Goal: Information Seeking & Learning: Learn about a topic

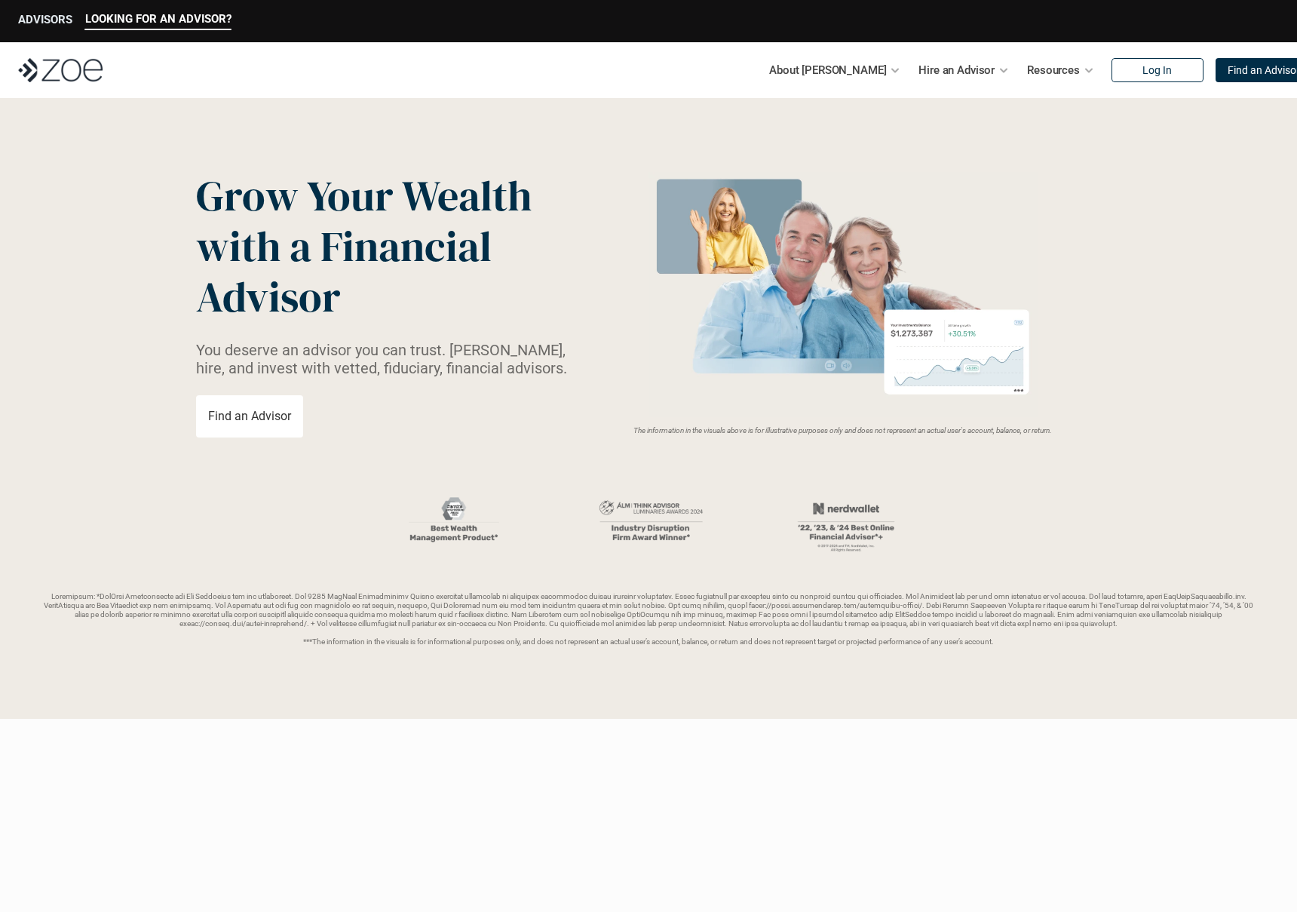
click at [50, 13] on p "ADVISORS" at bounding box center [45, 20] width 54 height 14
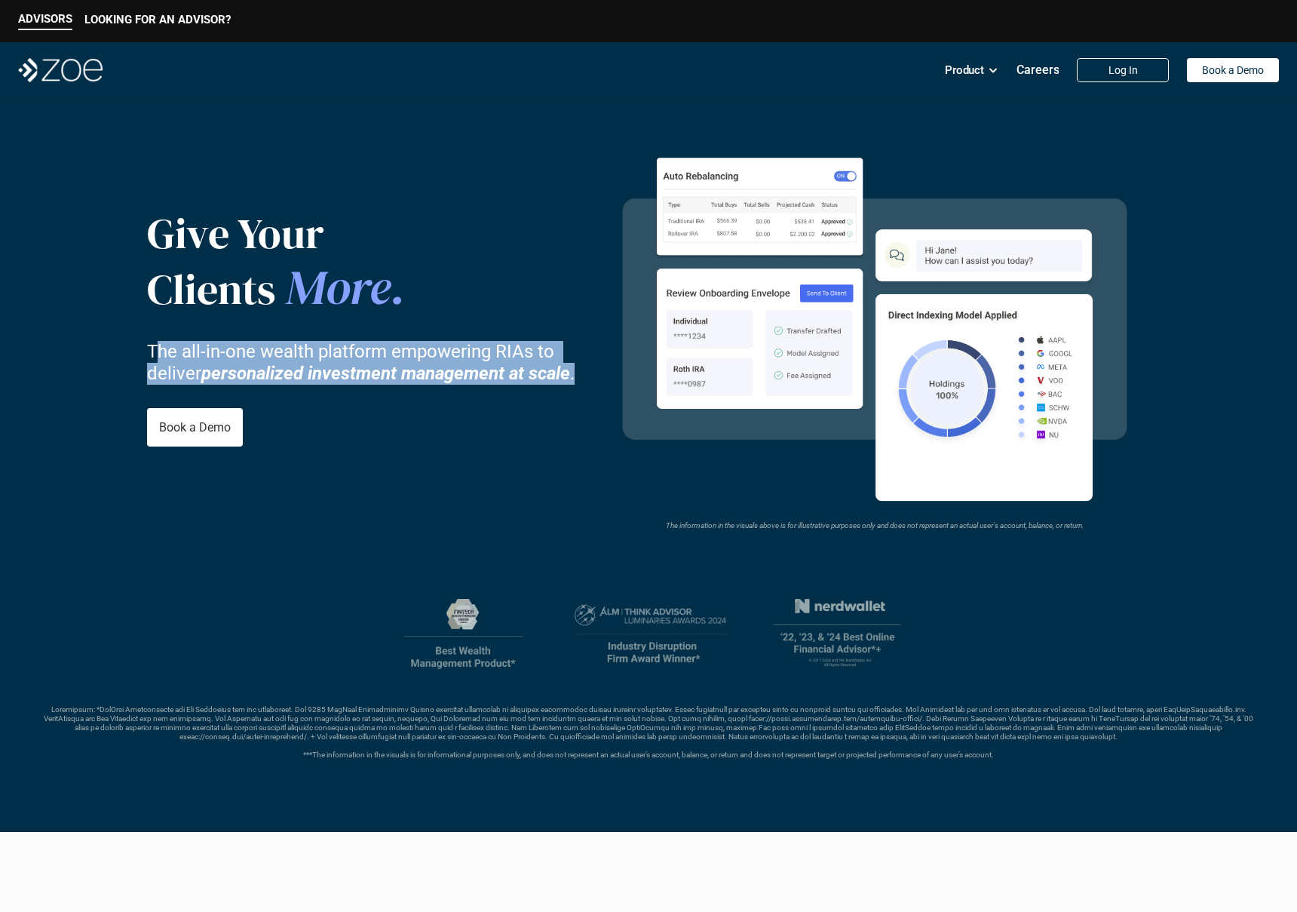
drag, startPoint x: 153, startPoint y: 352, endPoint x: 590, endPoint y: 372, distance: 437.2
click at [590, 372] on p "The all-in-one wealth platform empowering RIAs to deliver personalized investme…" at bounding box center [373, 363] width 453 height 44
click at [491, 350] on p "The all-in-one wealth platform empowering RIAs to deliver personalized investme…" at bounding box center [373, 363] width 453 height 44
drag, startPoint x: 149, startPoint y: 348, endPoint x: 608, endPoint y: 357, distance: 458.7
click at [608, 357] on div "Give Your Clients More . The all-in-one wealth platform empowering RIAs to deli…" at bounding box center [648, 327] width 1003 height 386
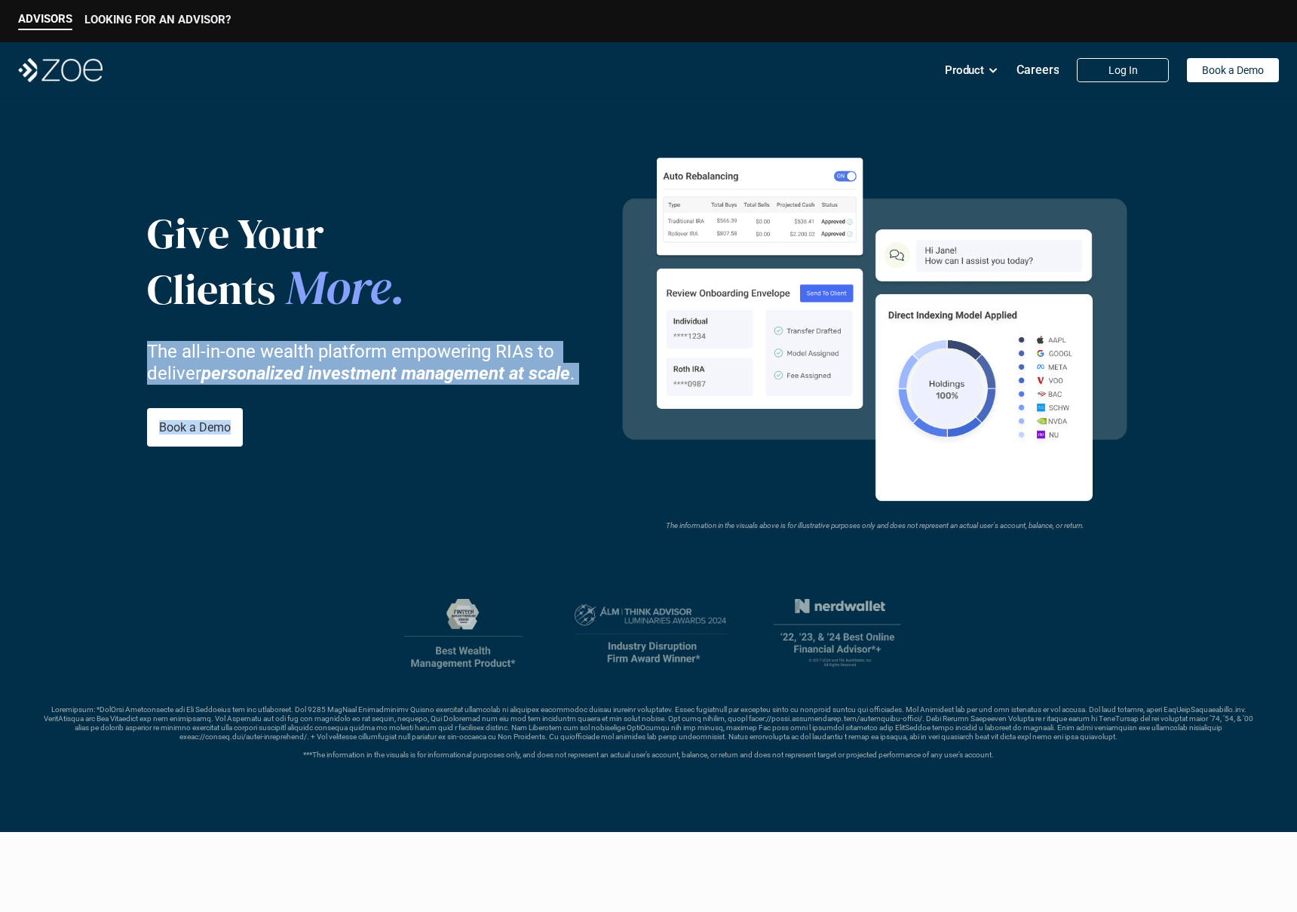
click at [161, 19] on p "LOOKING FOR AN ADVISOR?" at bounding box center [157, 20] width 146 height 14
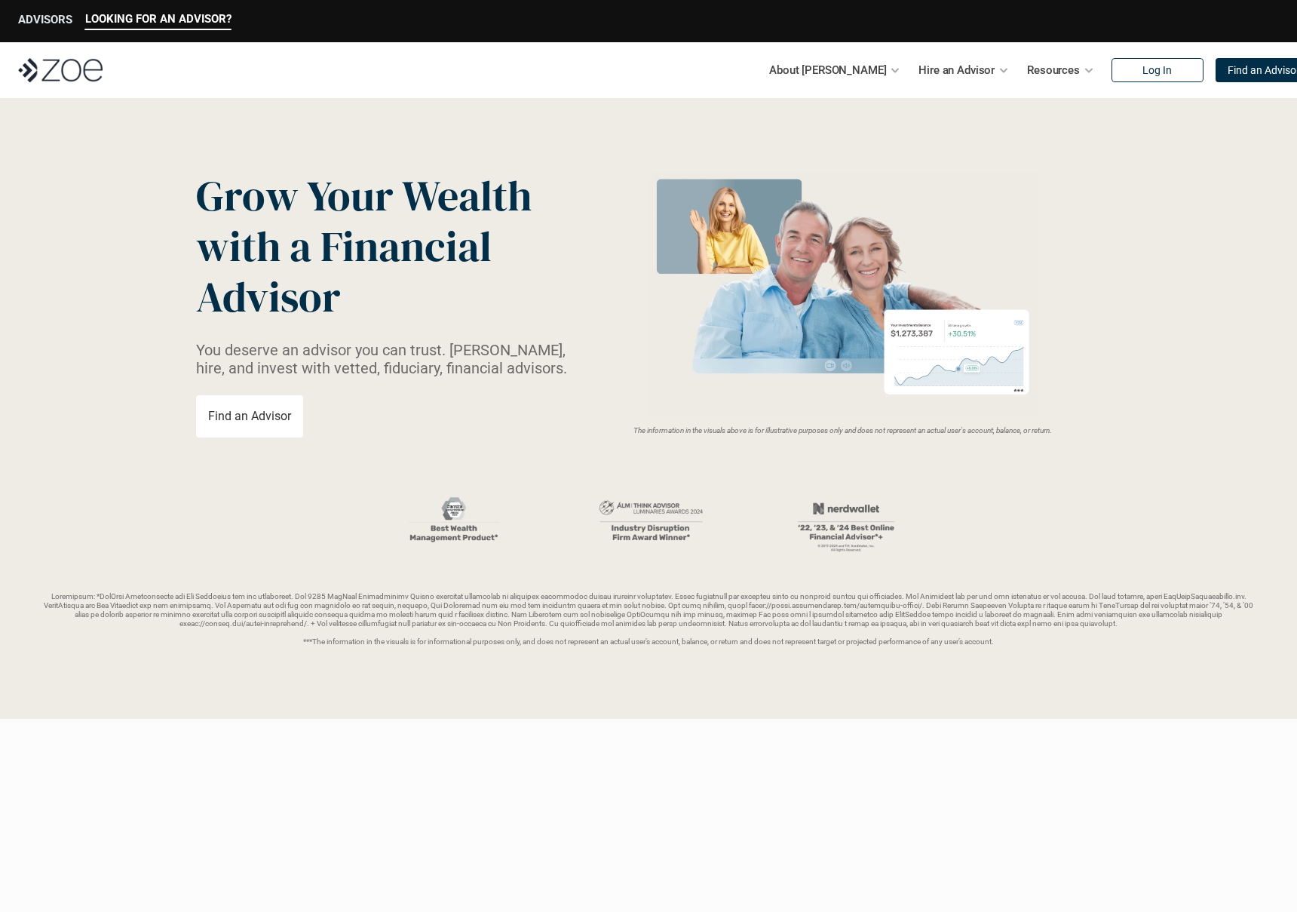
click at [48, 21] on p "ADVISORS" at bounding box center [45, 20] width 54 height 14
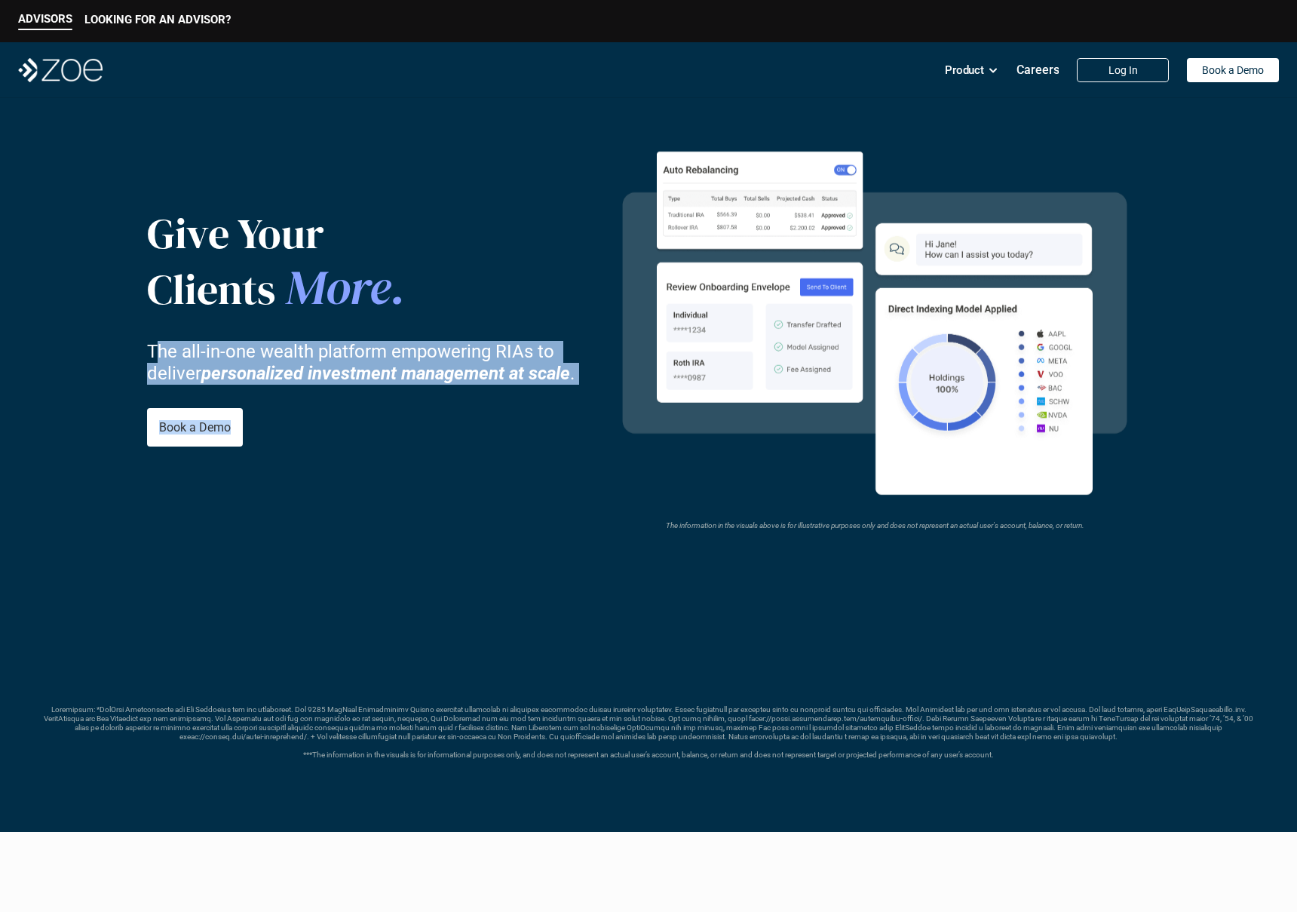
drag, startPoint x: 158, startPoint y: 345, endPoint x: 609, endPoint y: 347, distance: 451.1
click at [609, 347] on div "Give Your Clients More . The all-in-one wealth platform empowering RIAs to deli…" at bounding box center [648, 327] width 1003 height 386
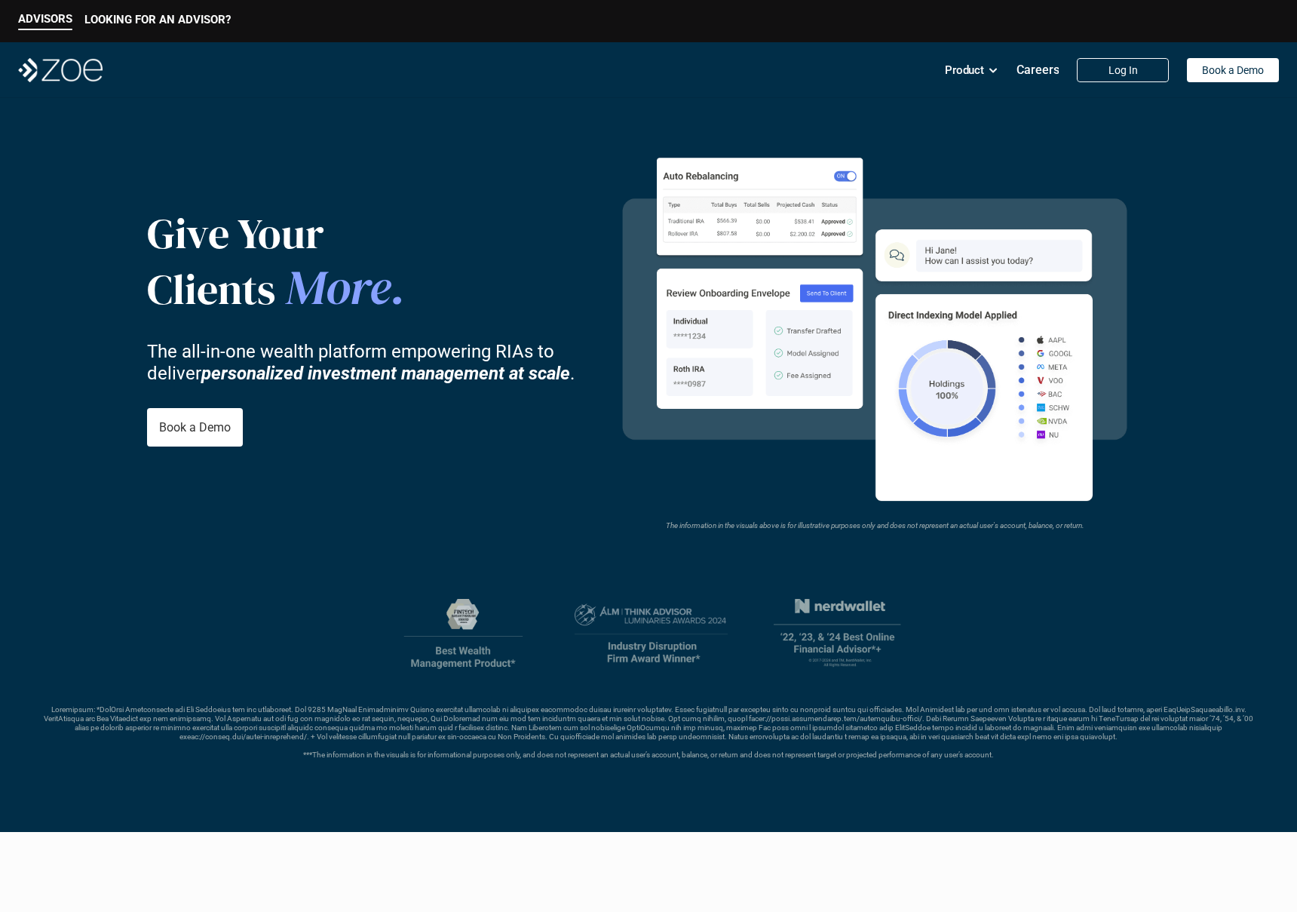
click at [975, 86] on nav "Product Careers Log In Book a Demo" at bounding box center [648, 70] width 1297 height 56
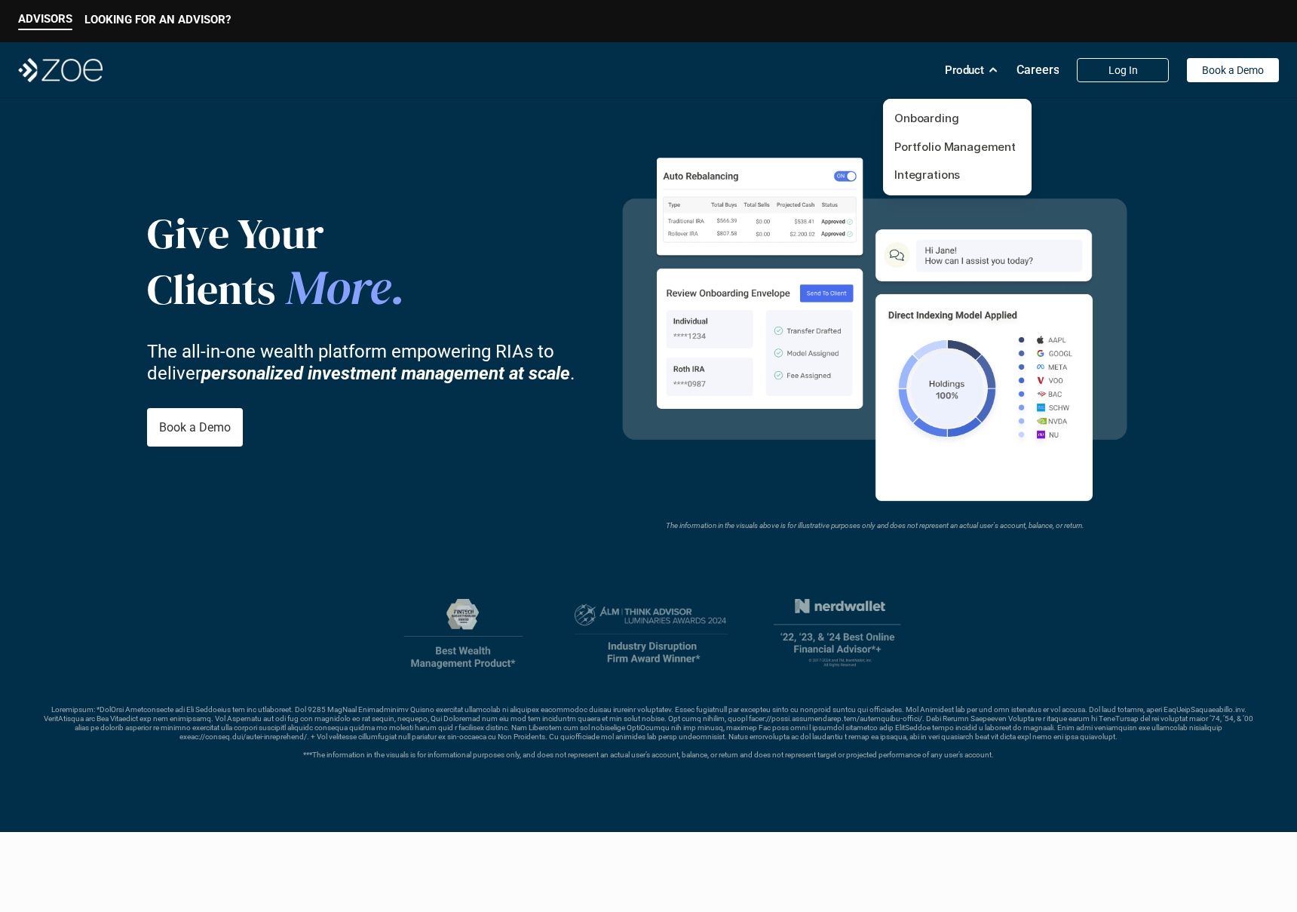
click at [986, 63] on div "Product" at bounding box center [972, 70] width 54 height 30
click at [926, 177] on link "Integrations" at bounding box center [928, 174] width 66 height 14
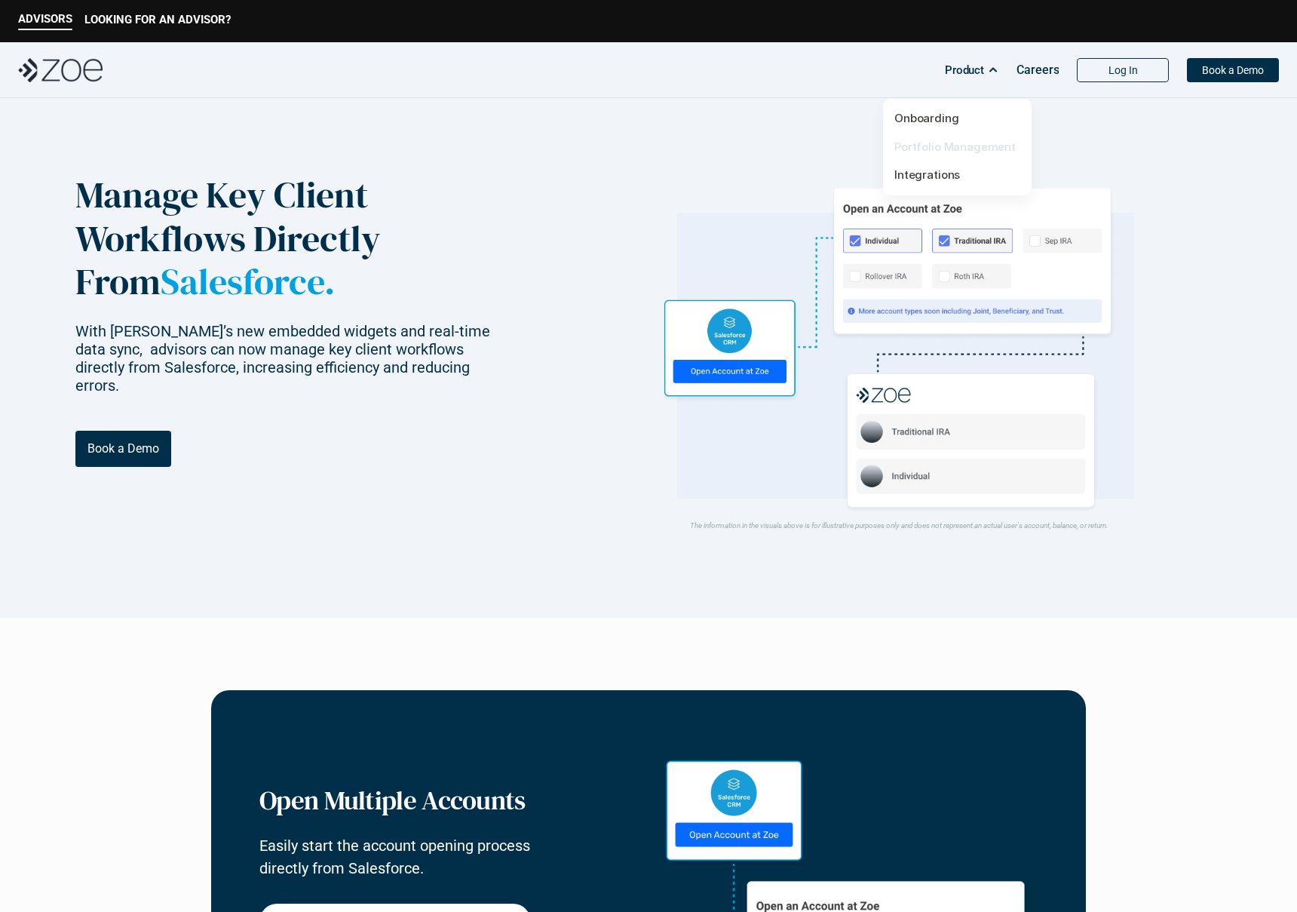
click at [940, 142] on link "Portfolio Management" at bounding box center [955, 147] width 121 height 14
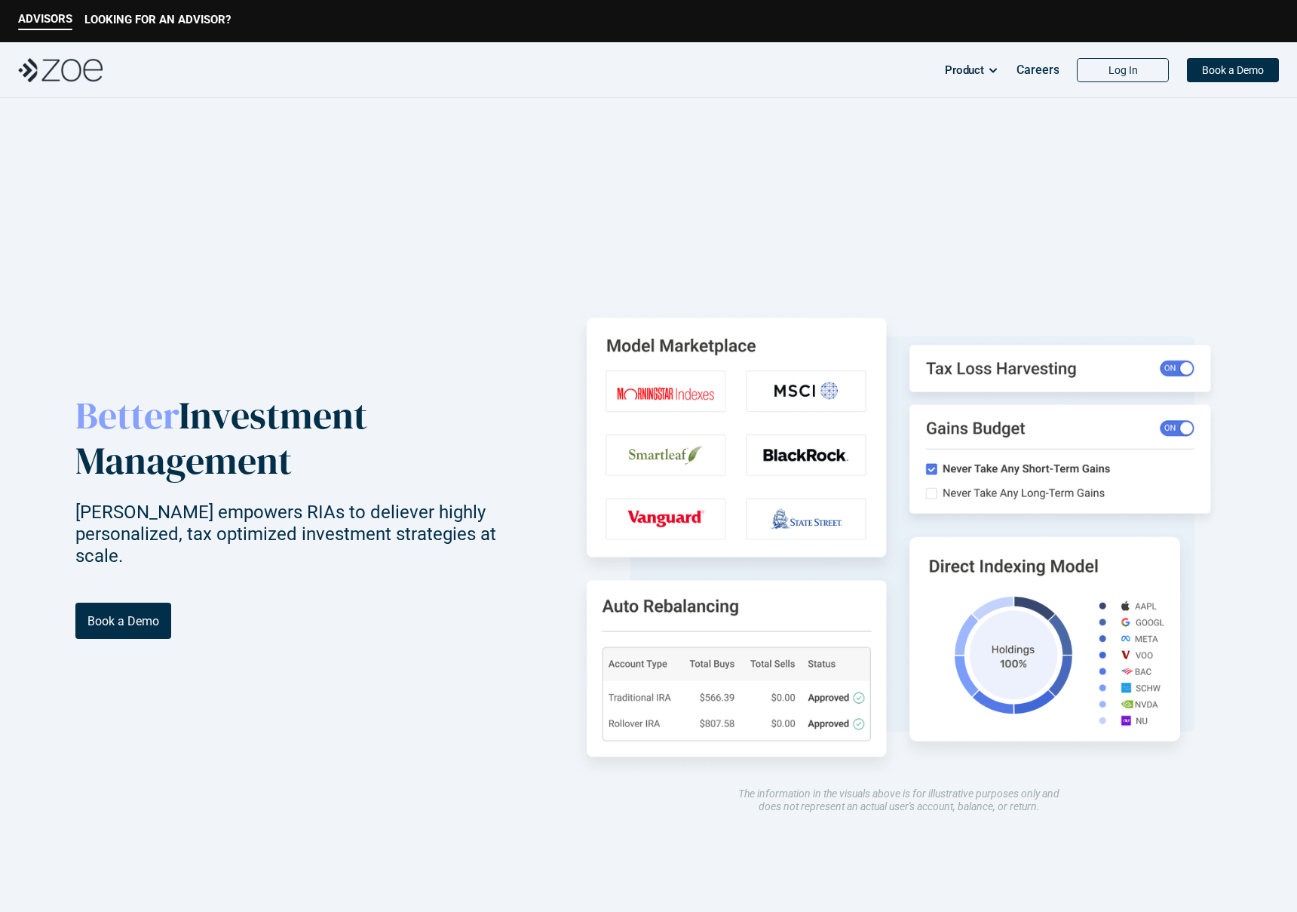
click at [671, 390] on img at bounding box center [899, 538] width 646 height 484
click at [1163, 352] on img at bounding box center [899, 538] width 646 height 484
click at [1176, 425] on img at bounding box center [899, 538] width 646 height 484
click at [935, 115] on link "Onboarding" at bounding box center [927, 118] width 65 height 14
